Goal: Information Seeking & Learning: Learn about a topic

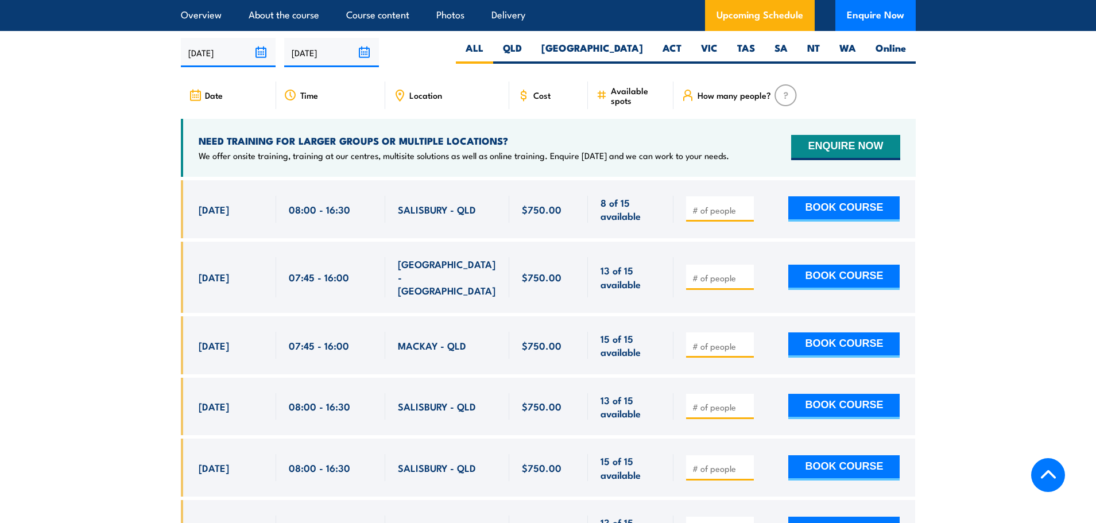
scroll to position [1829, 0]
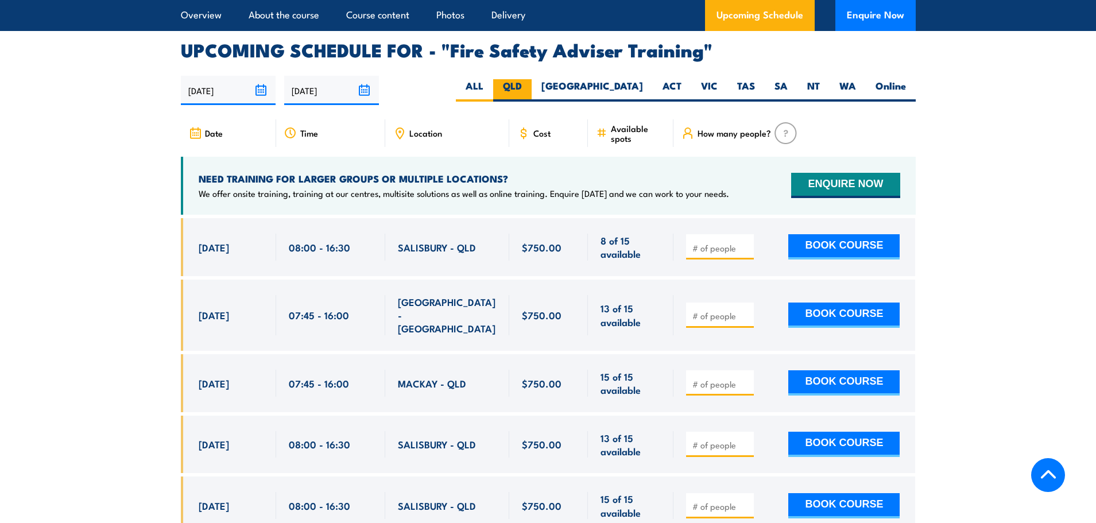
click at [532, 102] on label "QLD" at bounding box center [512, 90] width 38 height 22
click at [529, 87] on input "QLD" at bounding box center [525, 82] width 7 height 7
radio input "true"
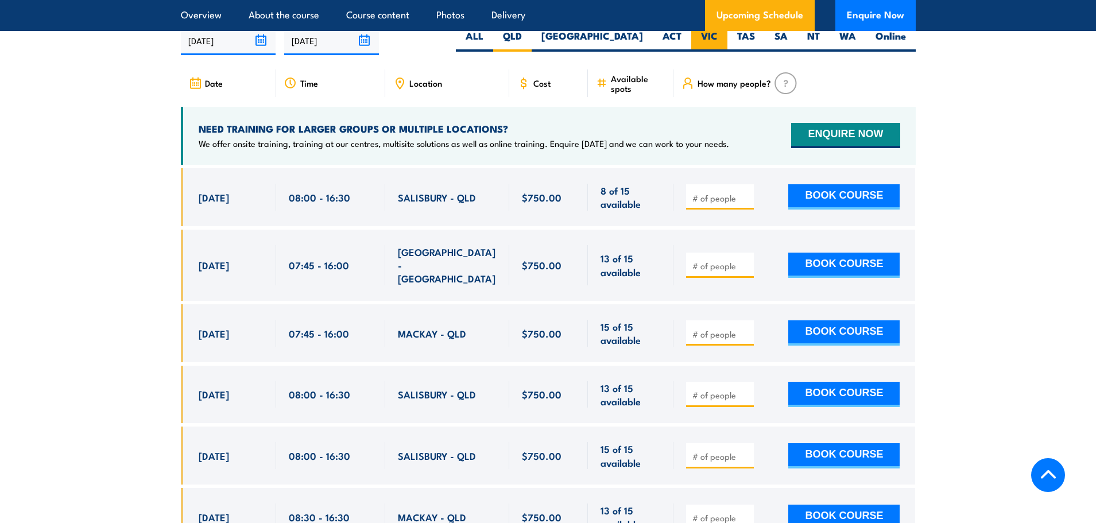
click at [711, 47] on label "VIC" at bounding box center [709, 40] width 36 height 22
click at [718, 37] on input "VIC" at bounding box center [721, 32] width 7 height 7
radio input "true"
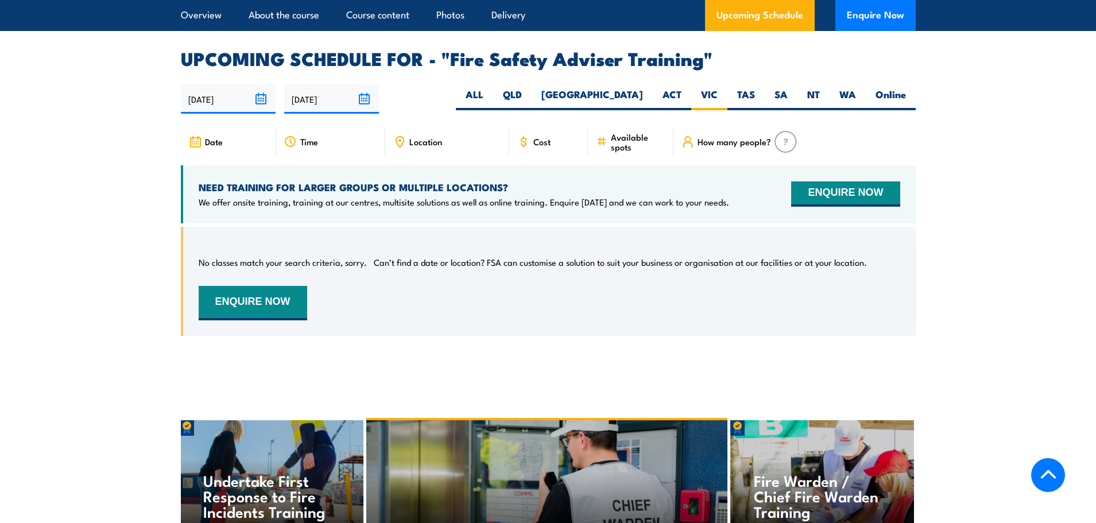
scroll to position [1818, 0]
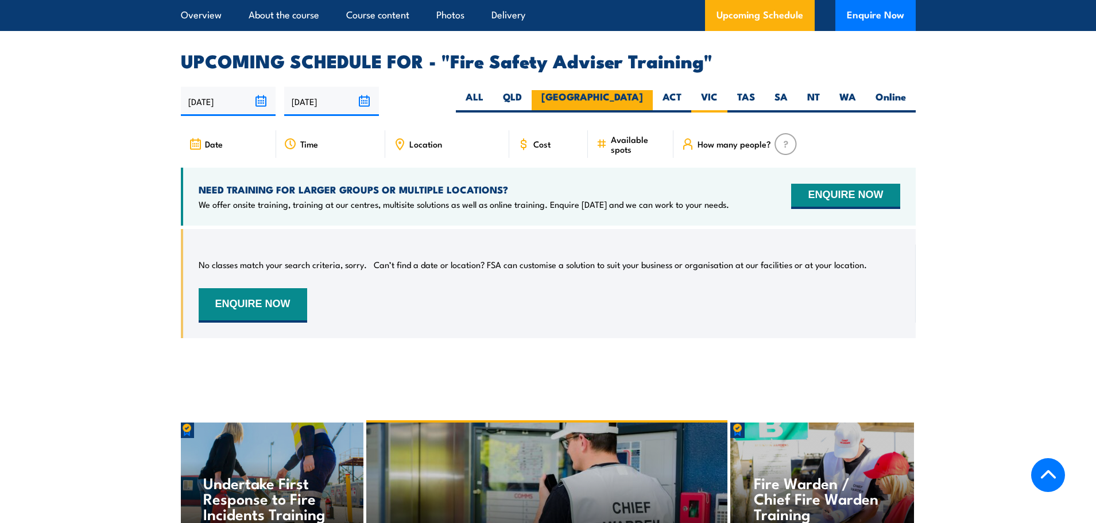
click at [640, 113] on label "[GEOGRAPHIC_DATA]" at bounding box center [592, 101] width 121 height 22
click at [643, 98] on input "[GEOGRAPHIC_DATA]" at bounding box center [646, 93] width 7 height 7
radio input "true"
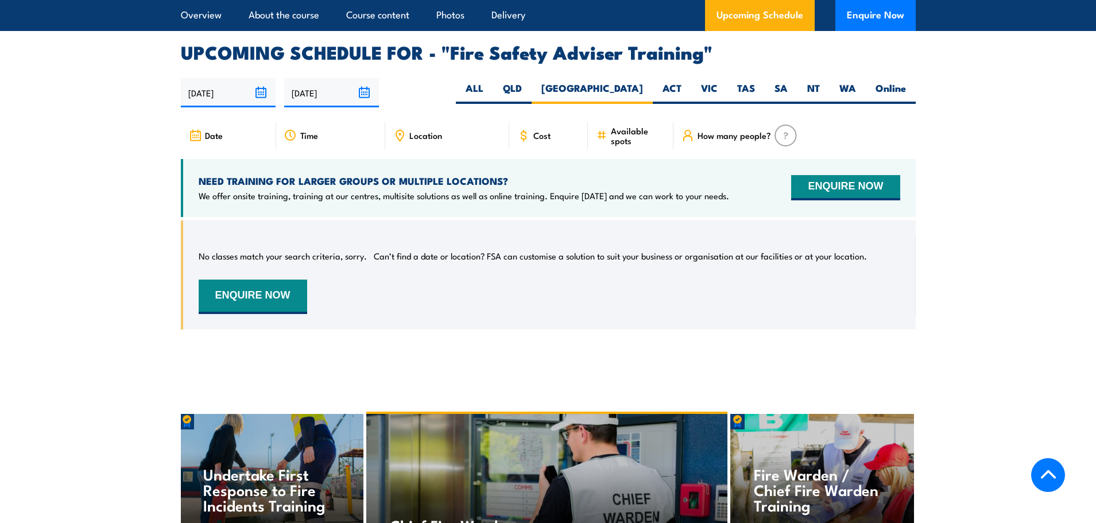
scroll to position [1796, 0]
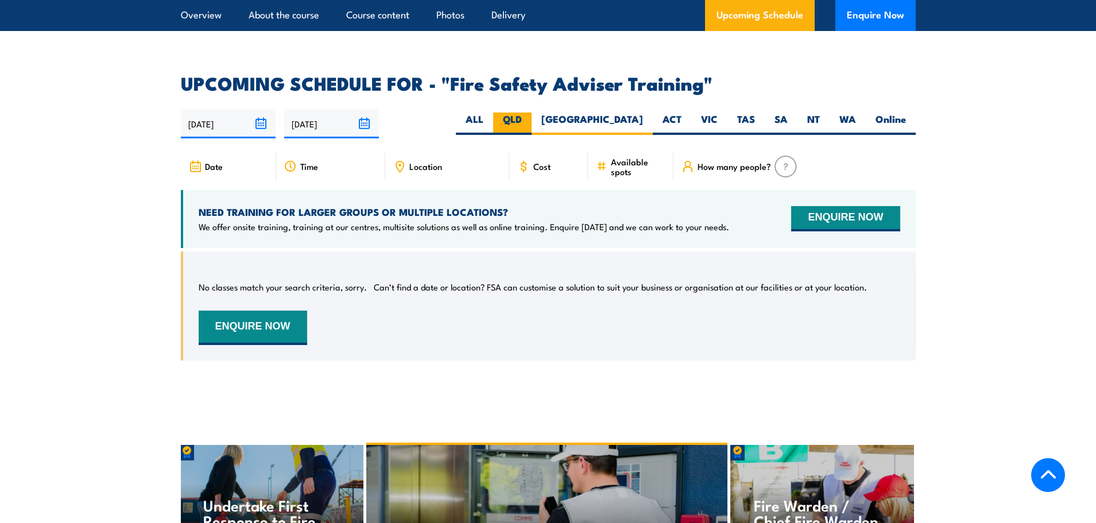
click at [532, 126] on label "QLD" at bounding box center [512, 124] width 38 height 22
click at [529, 120] on input "QLD" at bounding box center [525, 116] width 7 height 7
radio input "true"
